Goal: Task Accomplishment & Management: Complete application form

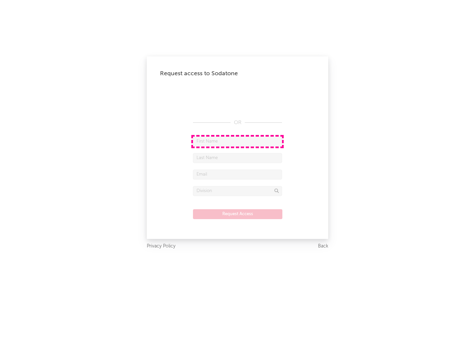
click at [237, 141] on input "text" at bounding box center [237, 142] width 89 height 10
type input "[PERSON_NAME]"
click at [237, 158] on input "text" at bounding box center [237, 158] width 89 height 10
type input "[PERSON_NAME]"
click at [237, 174] on input "text" at bounding box center [237, 174] width 89 height 10
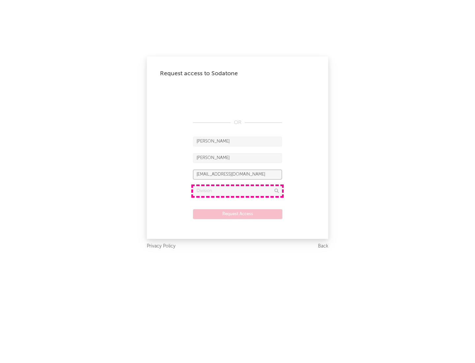
type input "[EMAIL_ADDRESS][DOMAIN_NAME]"
click at [237, 191] on input "text" at bounding box center [237, 191] width 89 height 10
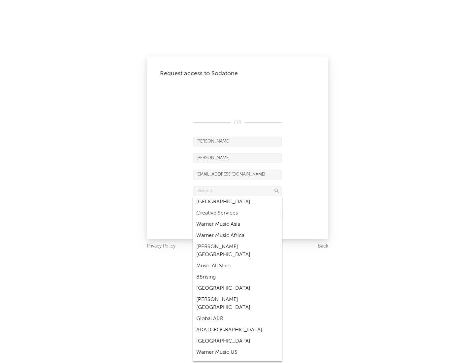
click at [237, 260] on div "Music All Stars" at bounding box center [237, 265] width 89 height 11
type input "Music All Stars"
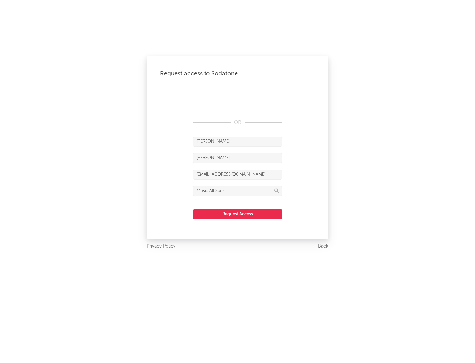
click at [237, 214] on button "Request Access" at bounding box center [237, 214] width 89 height 10
